Goal: Transaction & Acquisition: Purchase product/service

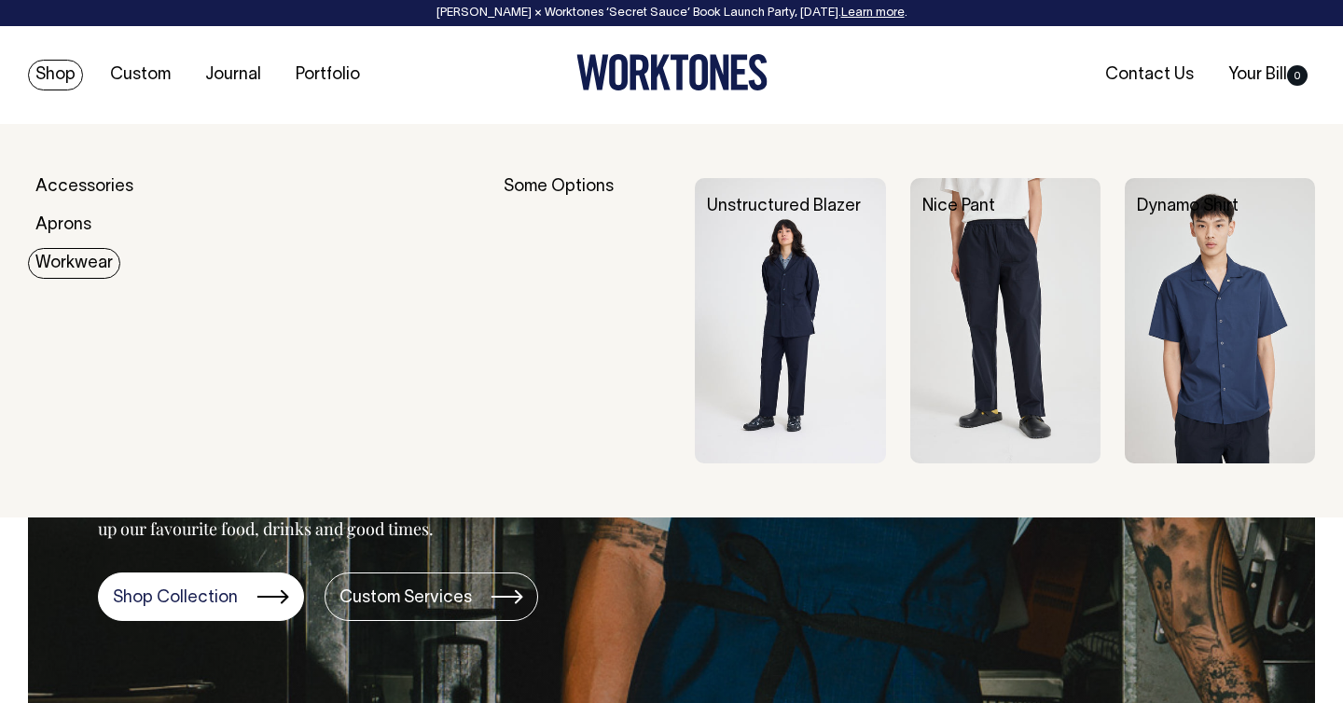
click at [66, 268] on link "Workwear" at bounding box center [74, 263] width 92 height 31
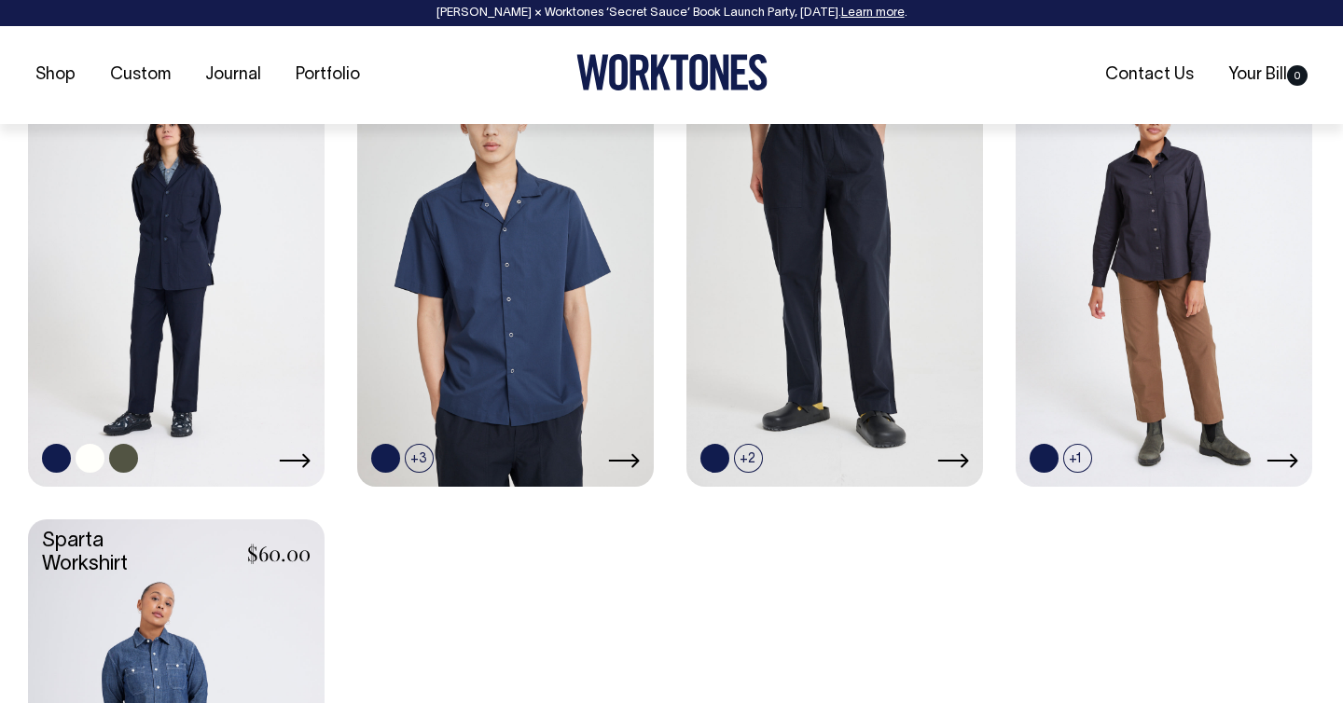
scroll to position [887, 0]
click at [88, 468] on link at bounding box center [90, 457] width 29 height 29
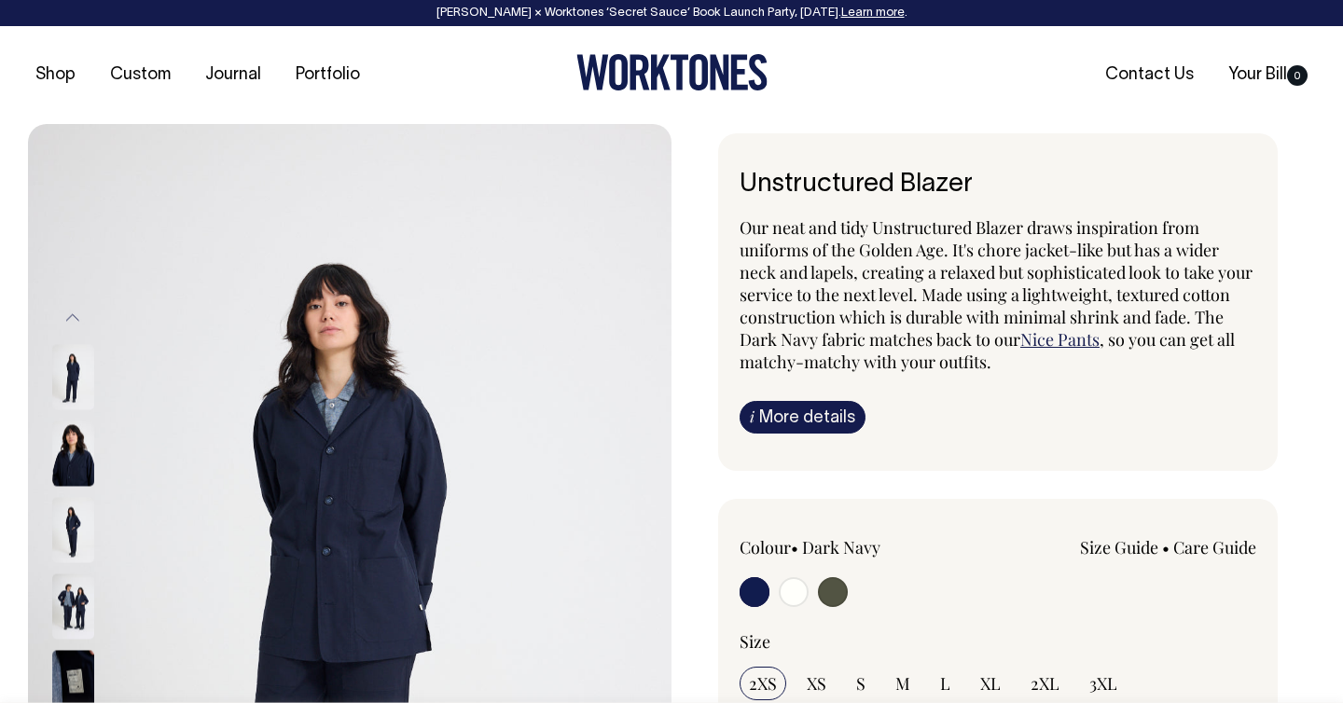
radio input "true"
radio input "false"
radio input "true"
select select "Off-White"
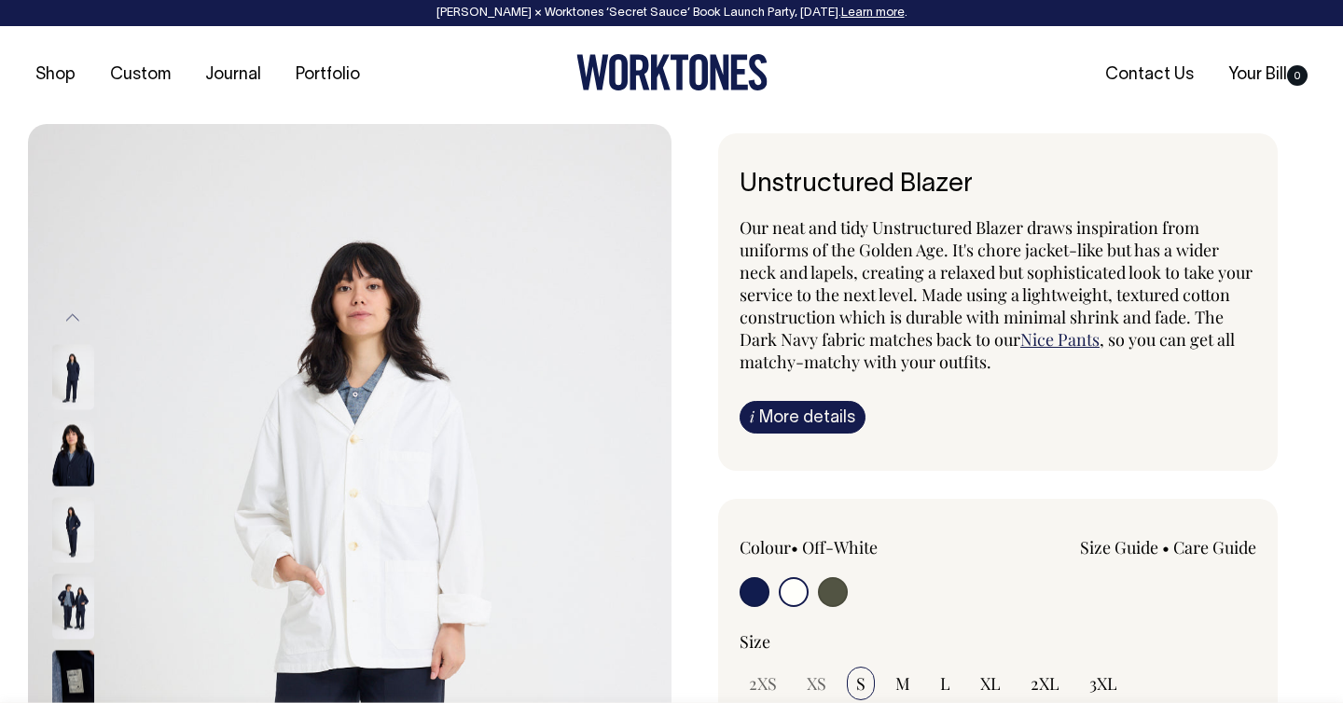
click at [796, 582] on input "radio" at bounding box center [794, 592] width 30 height 30
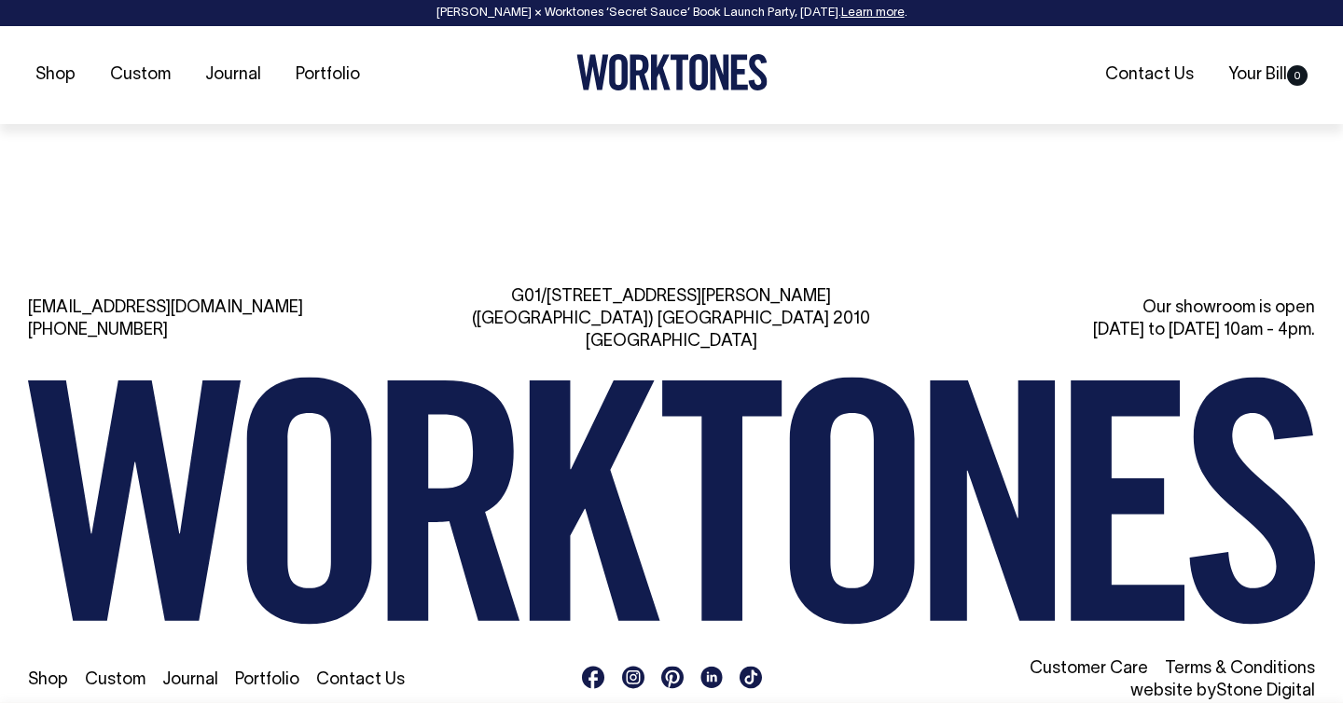
scroll to position [3013, 0]
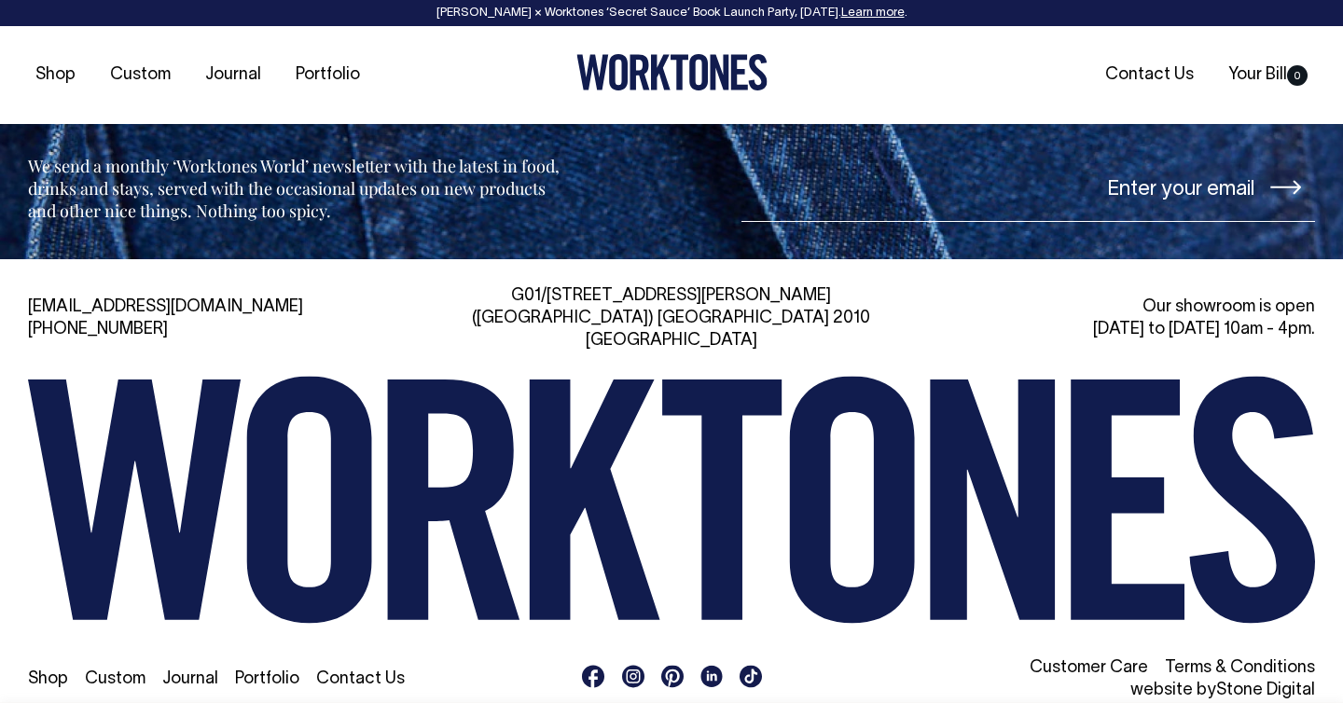
click at [633, 665] on rect at bounding box center [633, 676] width 22 height 22
